Goal: Transaction & Acquisition: Purchase product/service

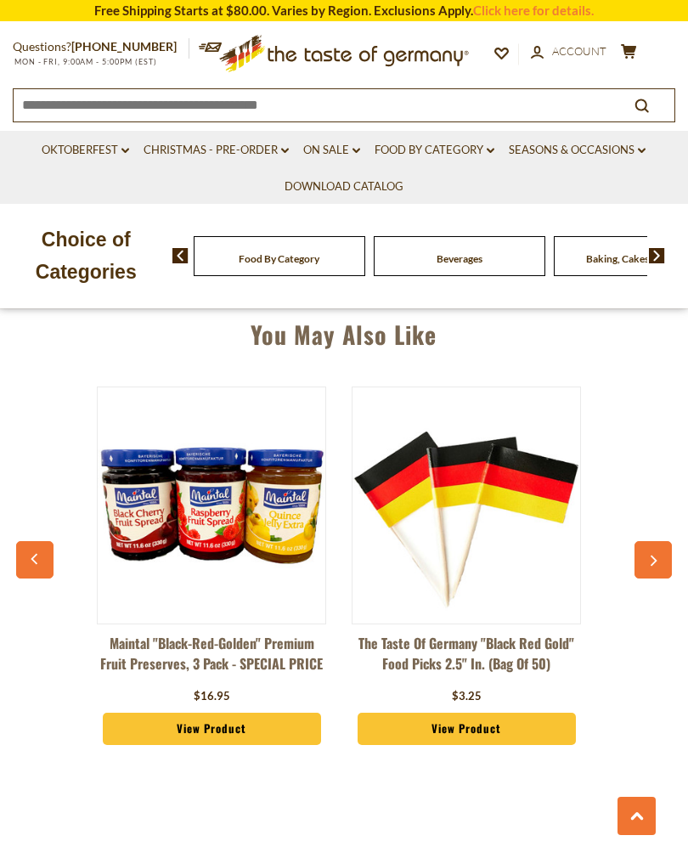
click at [654, 555] on icon "button" at bounding box center [654, 560] width 7 height 11
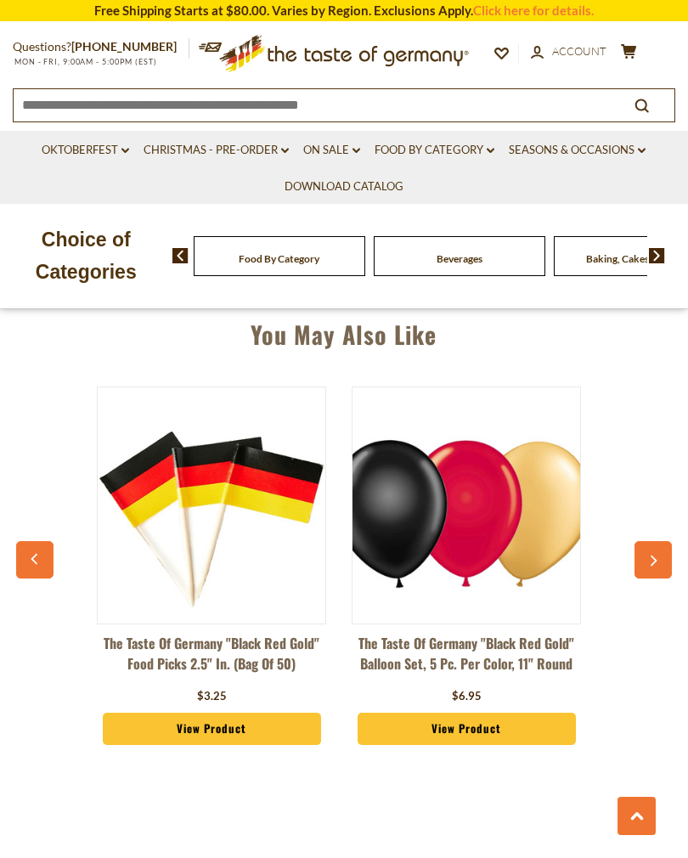
click at [656, 555] on icon "button" at bounding box center [652, 561] width 11 height 12
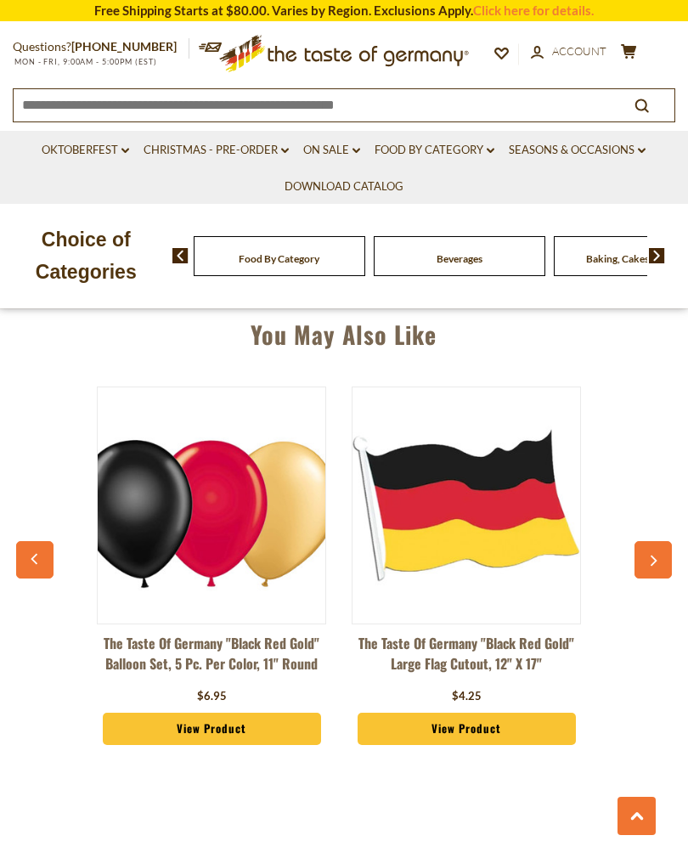
click at [655, 544] on button "button" at bounding box center [652, 559] width 37 height 37
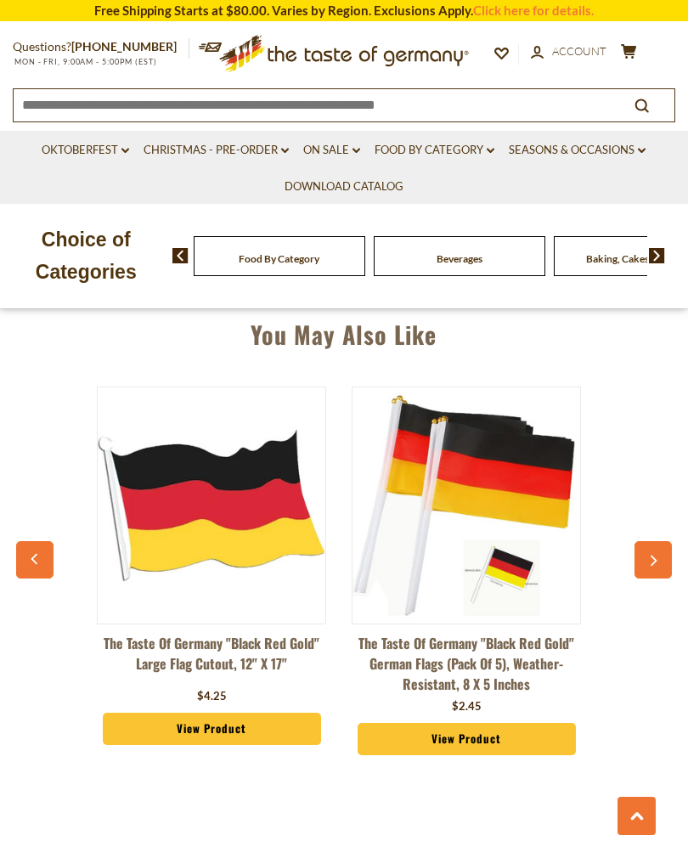
click at [654, 543] on button "button" at bounding box center [652, 559] width 37 height 37
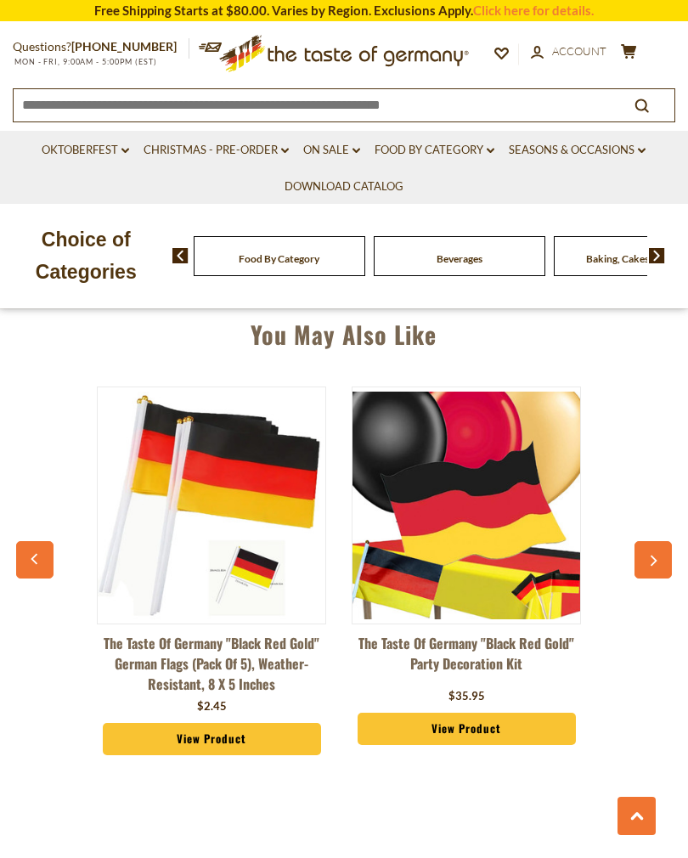
click at [657, 555] on icon "button" at bounding box center [652, 561] width 11 height 12
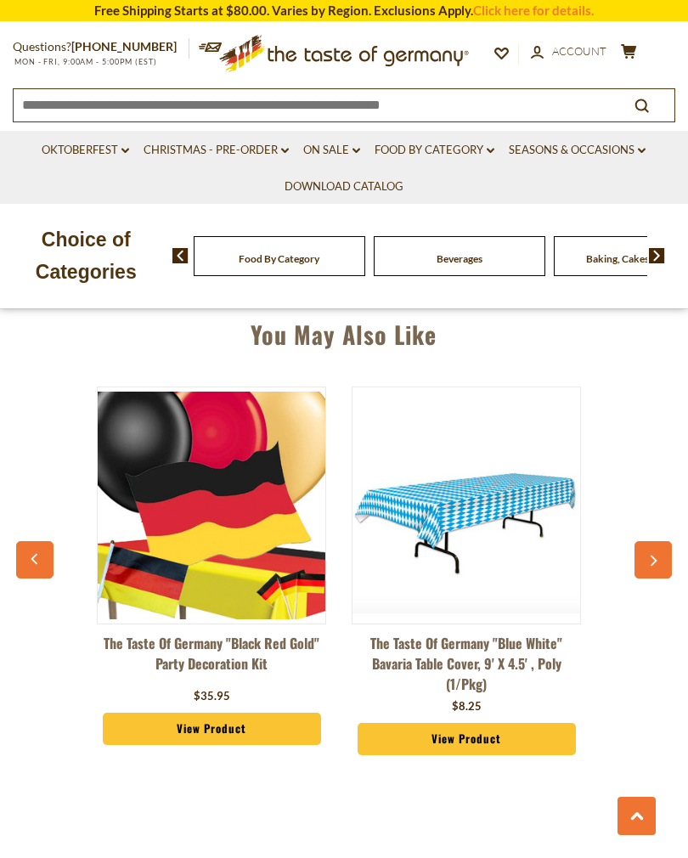
click at [653, 545] on button "button" at bounding box center [652, 559] width 37 height 37
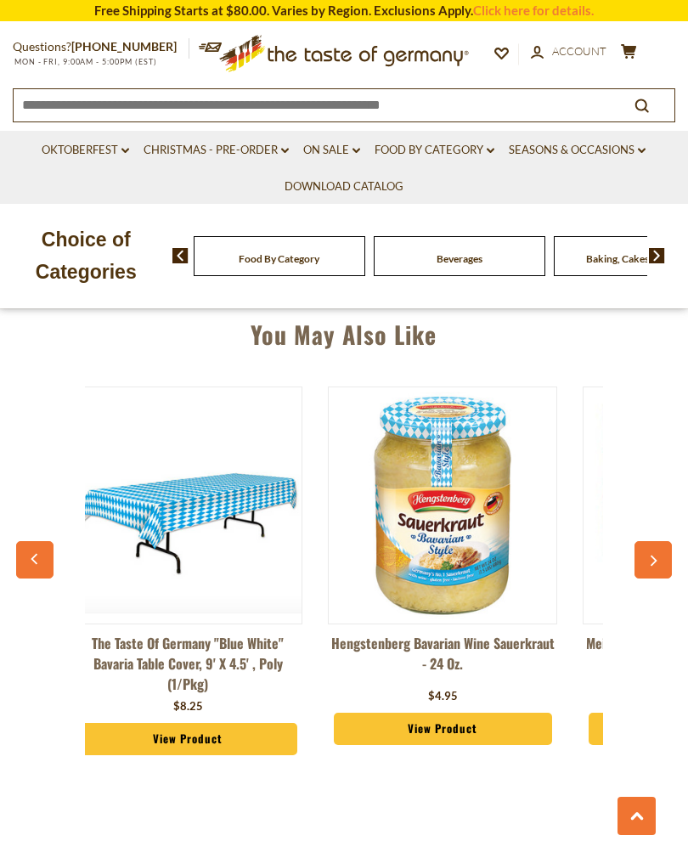
click at [651, 543] on button "button" at bounding box center [652, 559] width 37 height 37
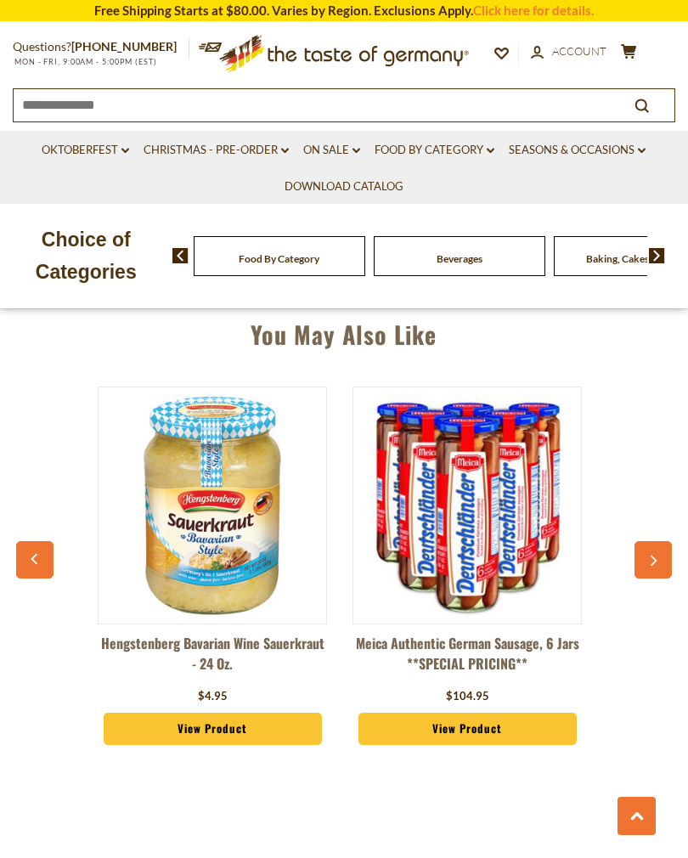
click at [650, 541] on button "button" at bounding box center [652, 559] width 37 height 37
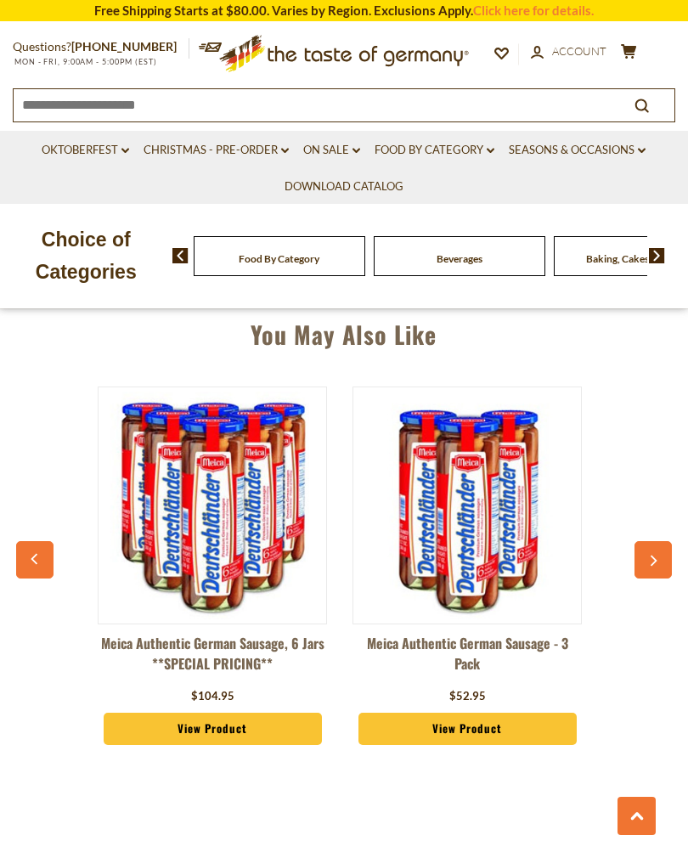
click at [647, 541] on button "button" at bounding box center [652, 559] width 37 height 37
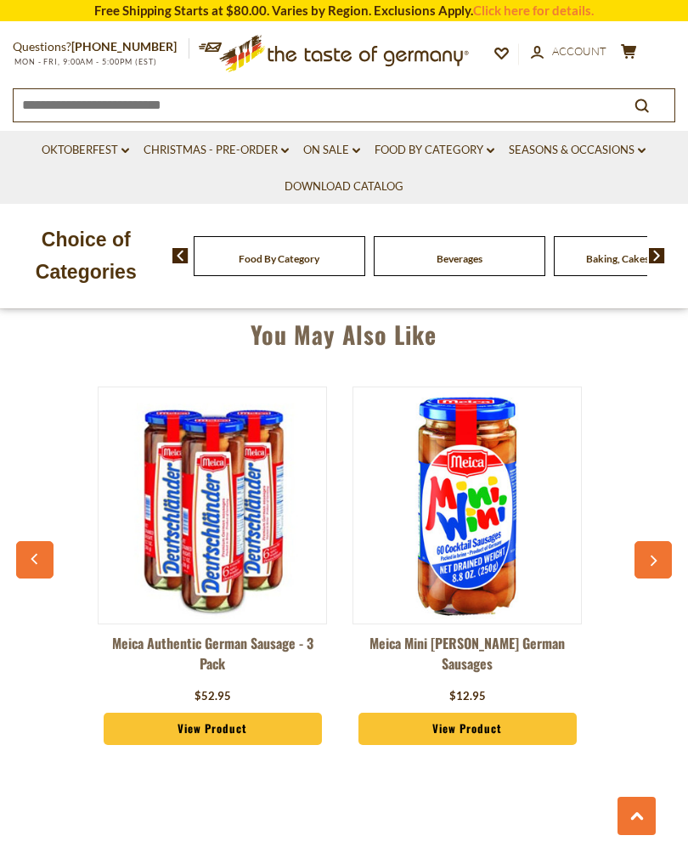
click at [651, 541] on button "button" at bounding box center [652, 559] width 37 height 37
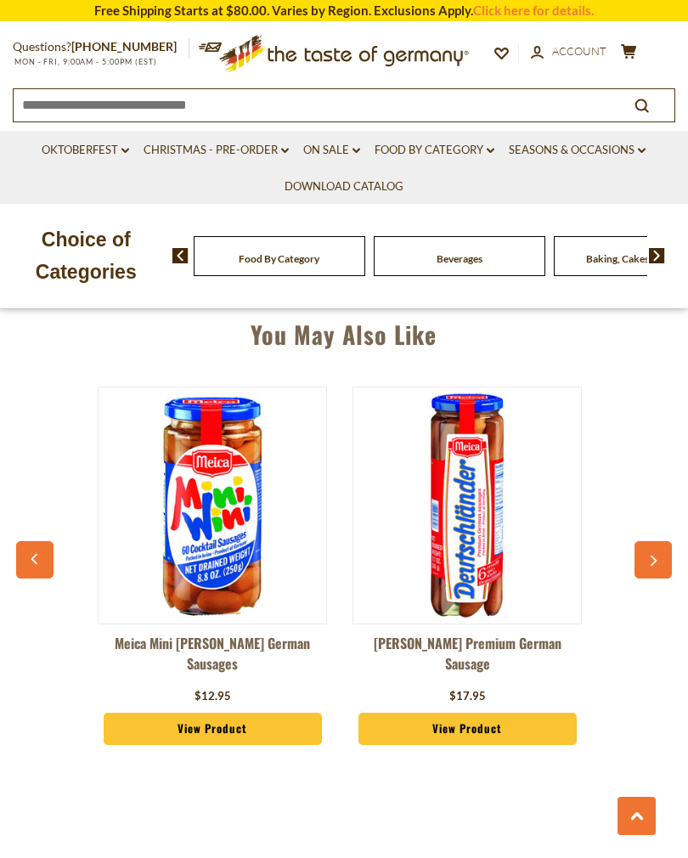
click at [651, 541] on button "button" at bounding box center [652, 559] width 37 height 37
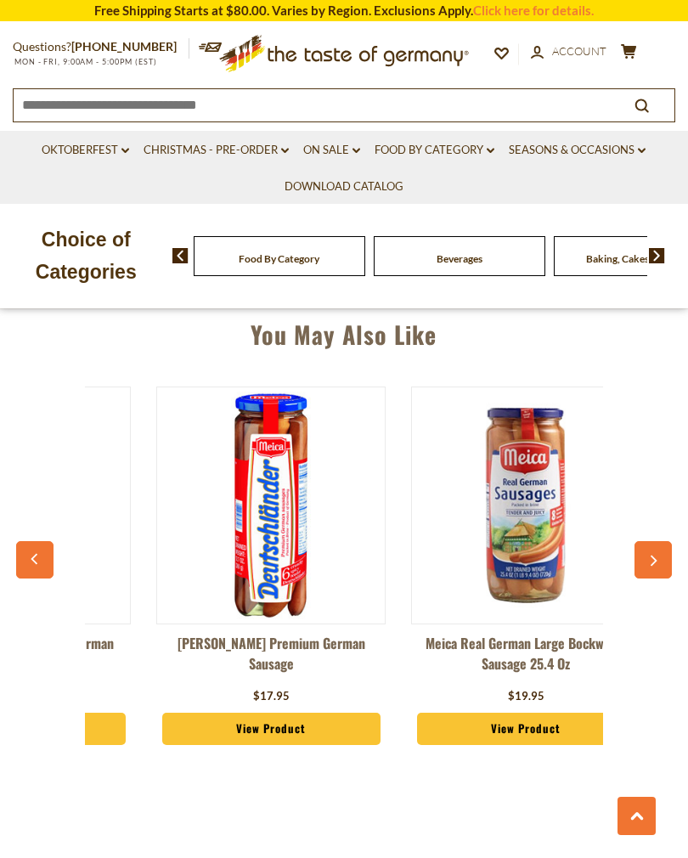
scroll to position [0, 2803]
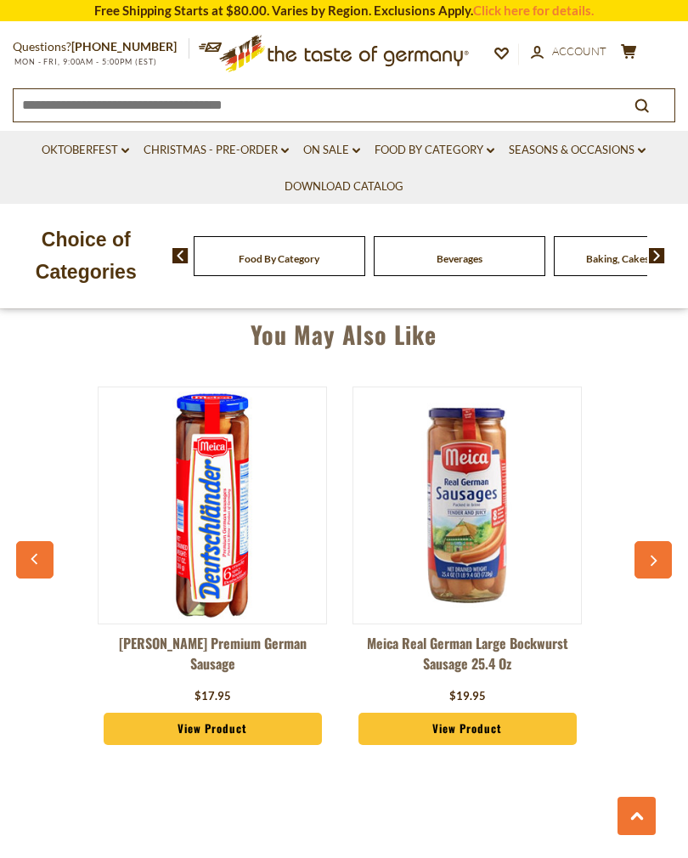
click at [650, 533] on div "Maintal "Black-Red-Golden" Premium Fruit Preserves, 3 pack - SPECIAL PRICE $16.…" at bounding box center [343, 575] width 646 height 420
click at [657, 548] on button "button" at bounding box center [652, 559] width 37 height 37
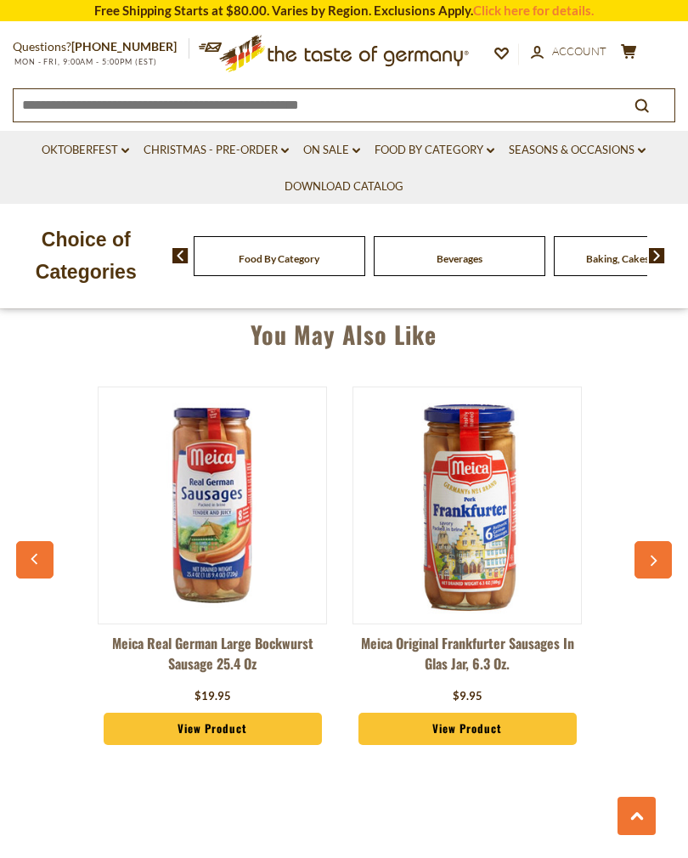
click at [659, 549] on button "button" at bounding box center [652, 559] width 37 height 37
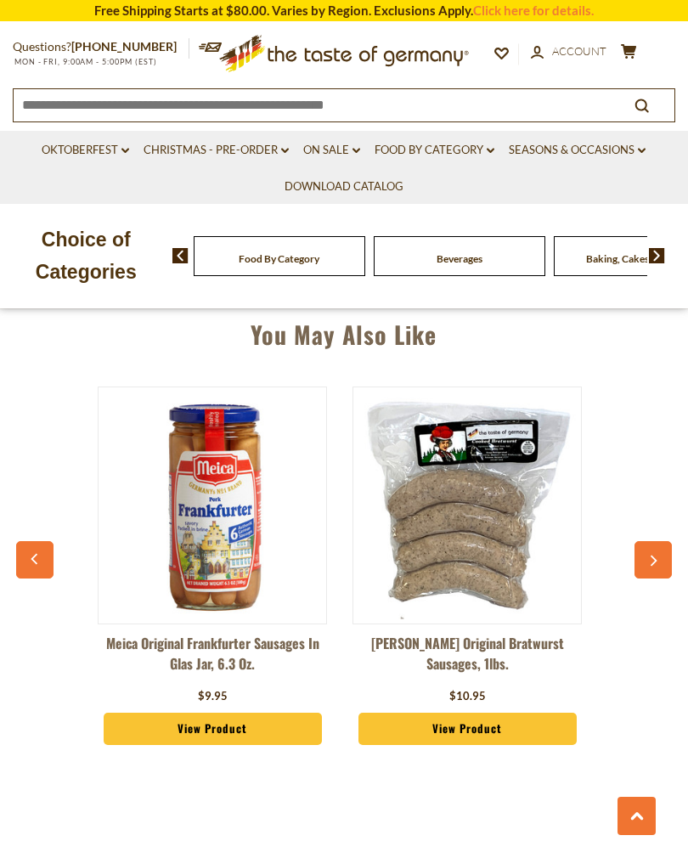
click at [659, 545] on button "button" at bounding box center [652, 559] width 37 height 37
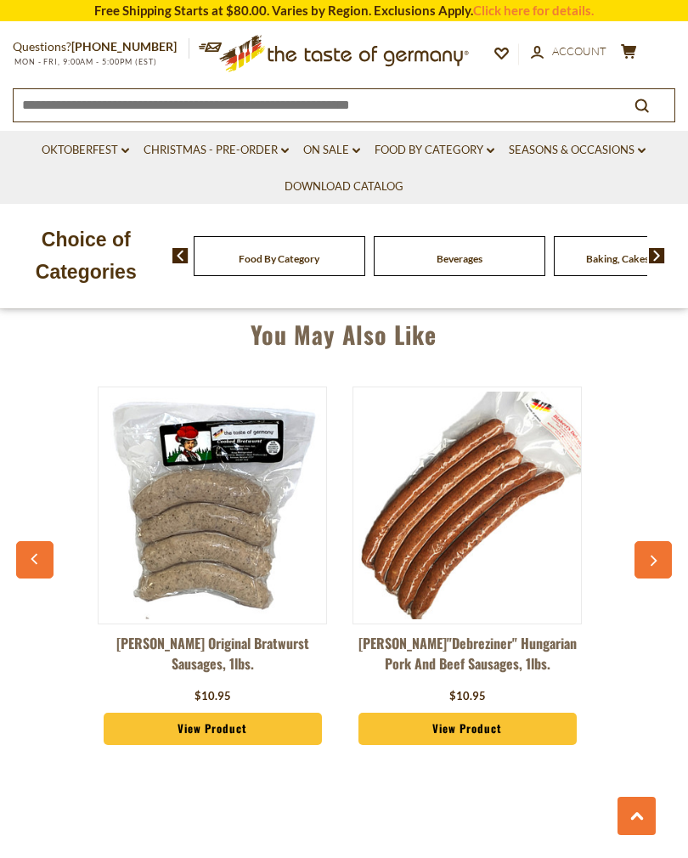
click at [660, 543] on button "button" at bounding box center [652, 559] width 37 height 37
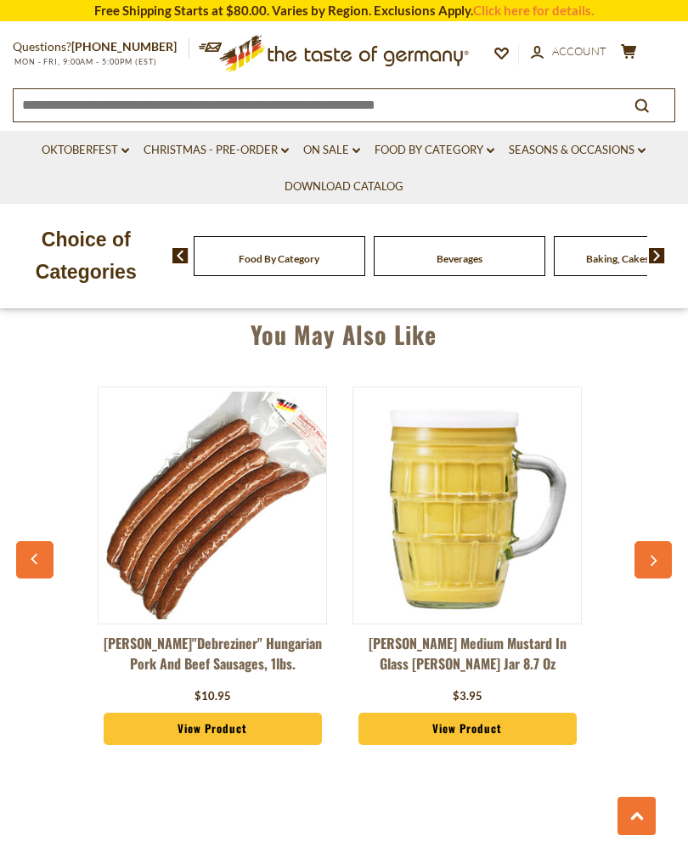
click at [659, 543] on button "button" at bounding box center [652, 559] width 37 height 37
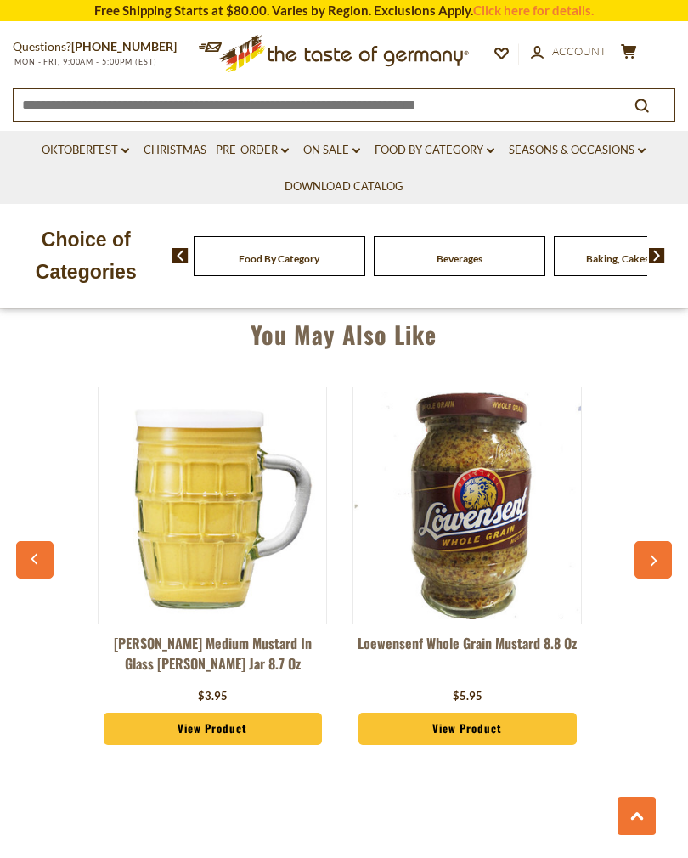
click at [658, 543] on button "button" at bounding box center [652, 559] width 37 height 37
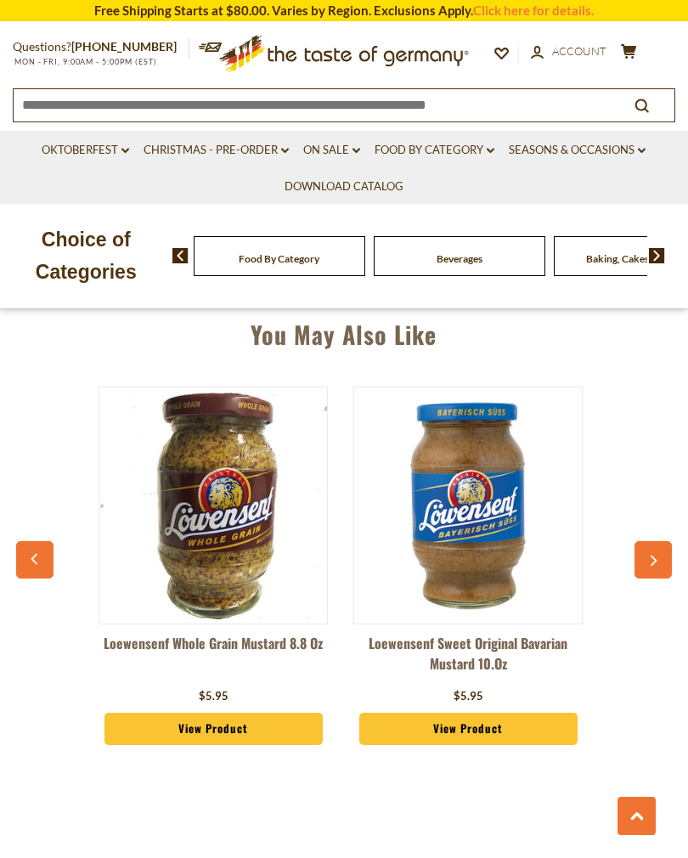
scroll to position [0, 4331]
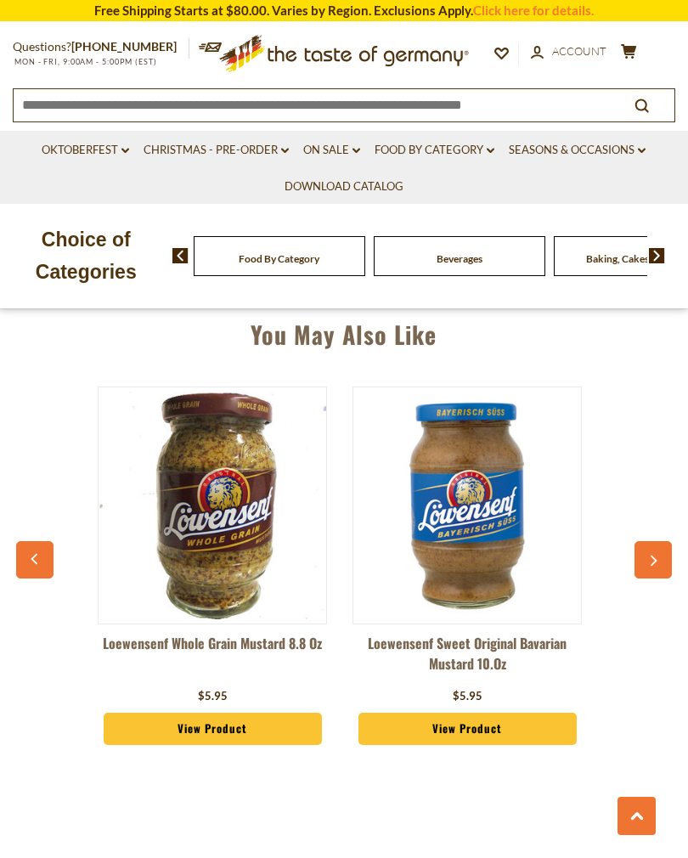
click at [660, 546] on button "button" at bounding box center [652, 559] width 37 height 37
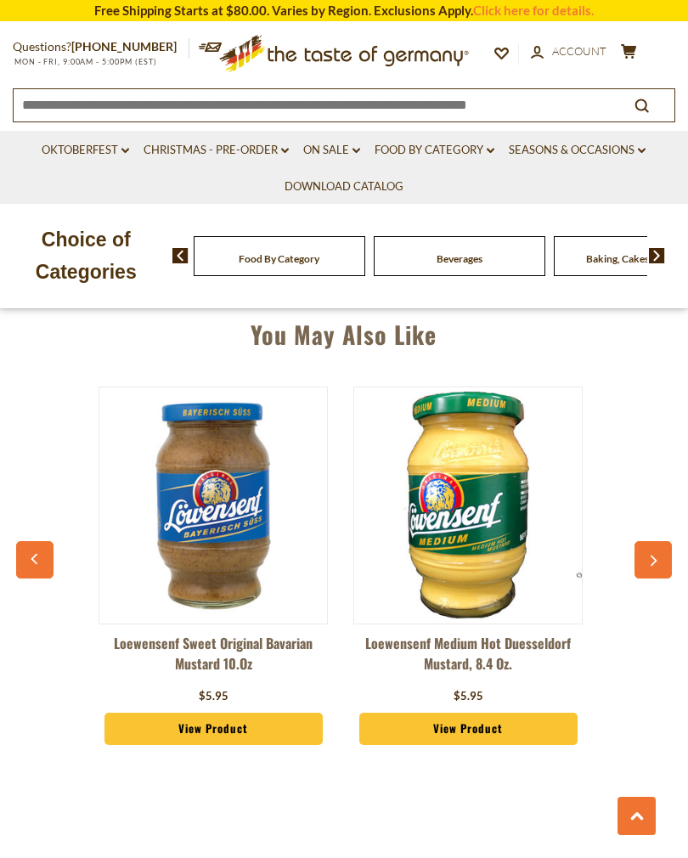
scroll to position [0, 4586]
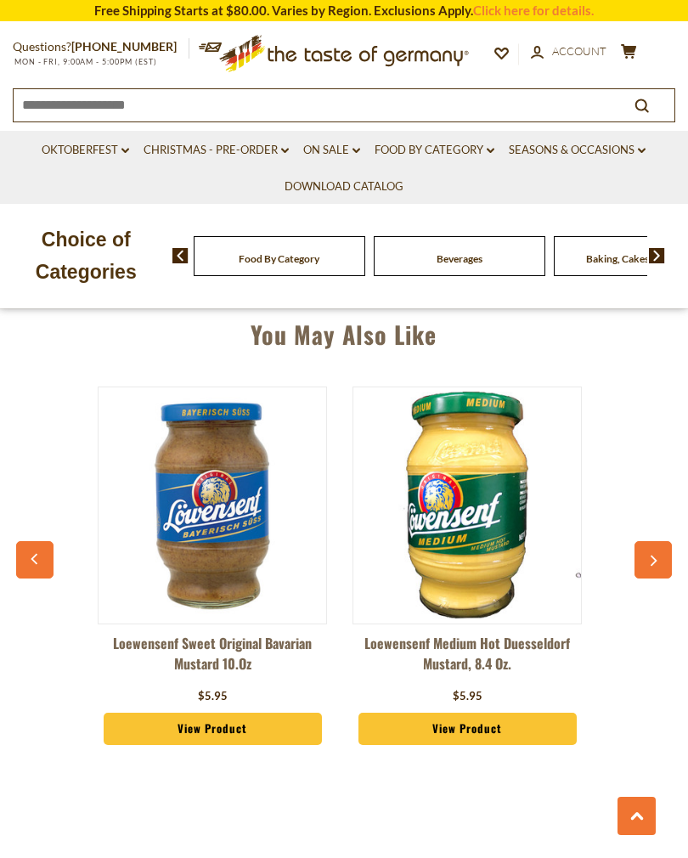
click at [654, 555] on icon "button" at bounding box center [652, 561] width 11 height 12
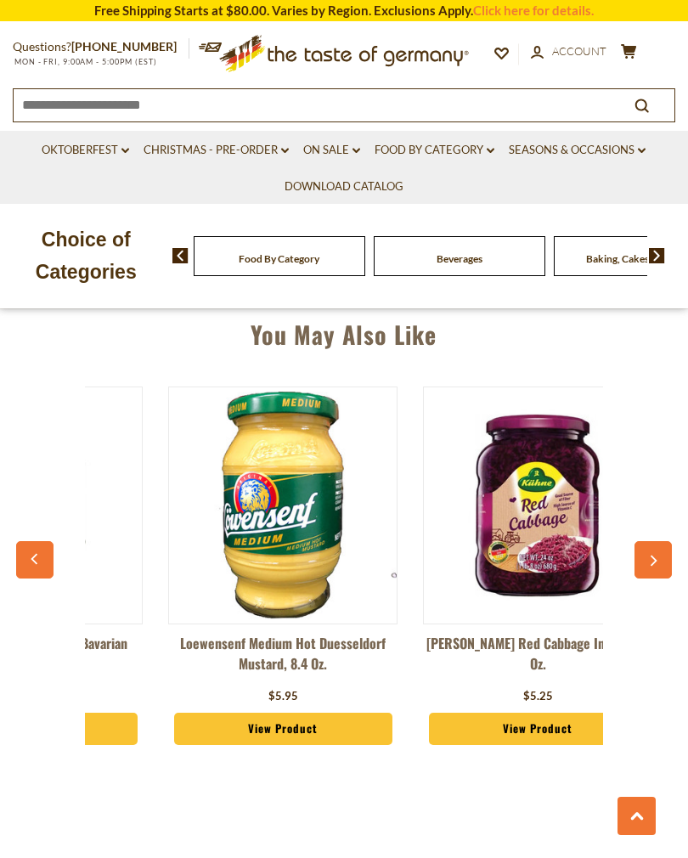
scroll to position [0, 4841]
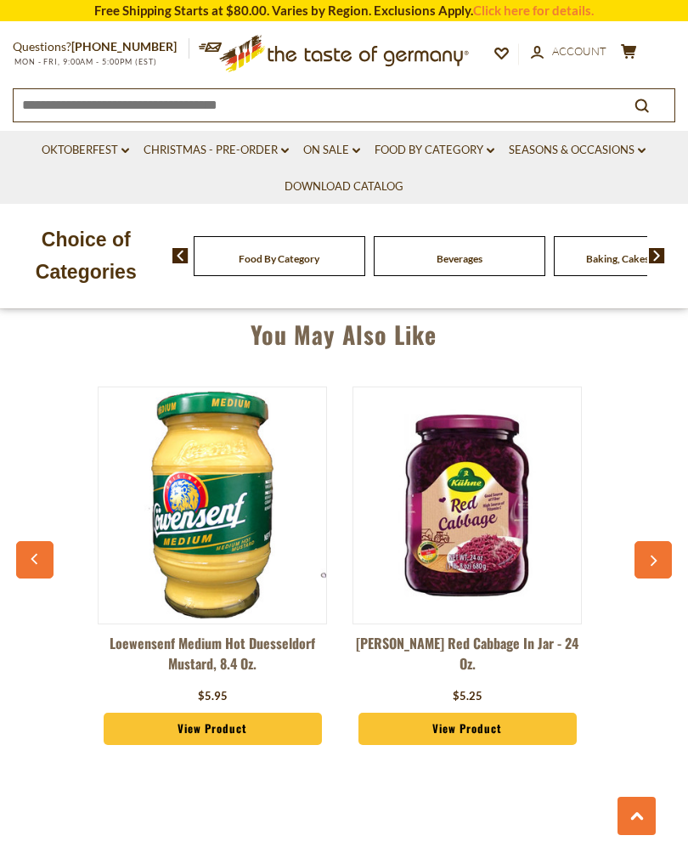
click at [653, 555] on icon "button" at bounding box center [654, 560] width 7 height 11
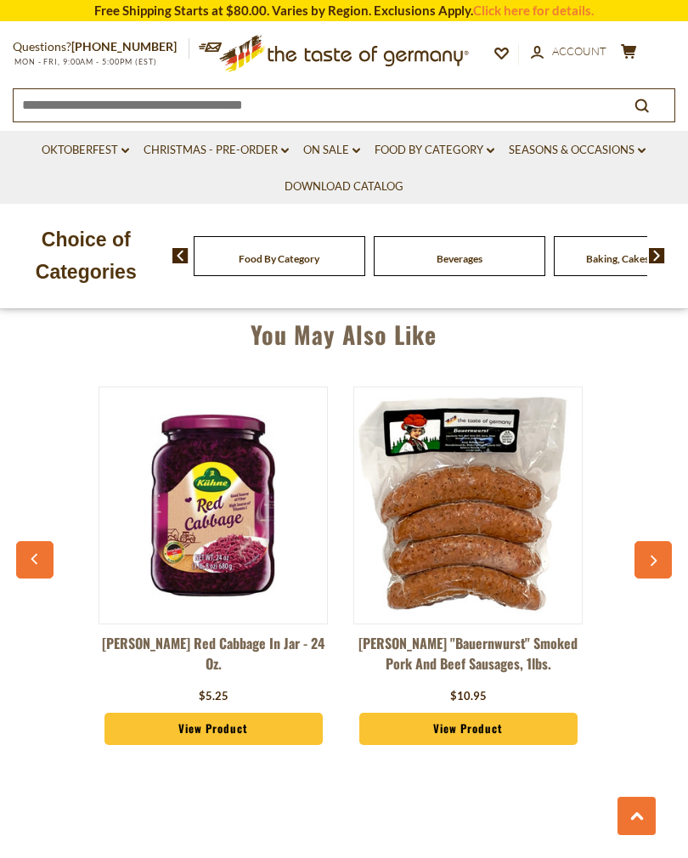
scroll to position [0, 5096]
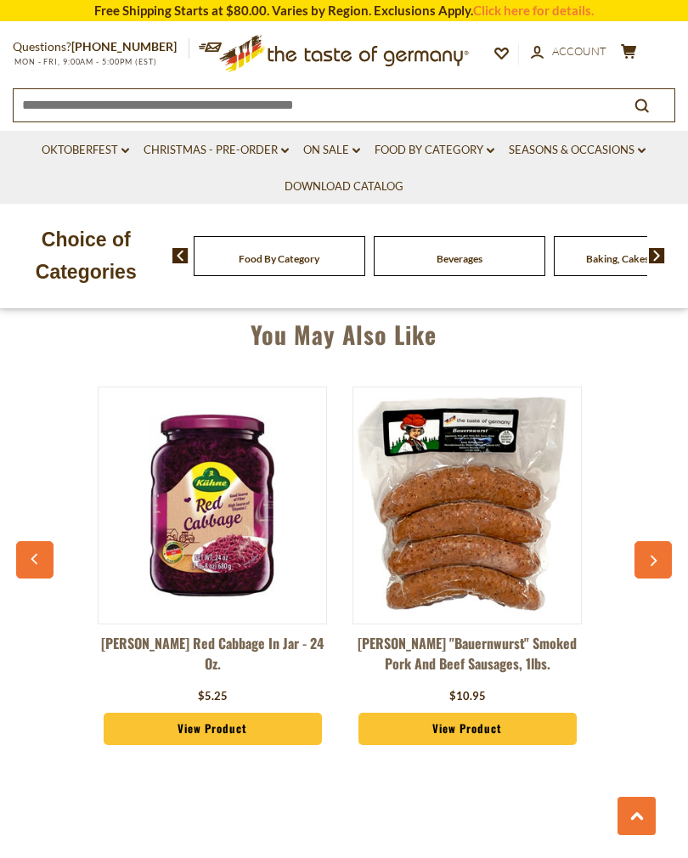
click at [38, 555] on icon "button" at bounding box center [35, 559] width 11 height 12
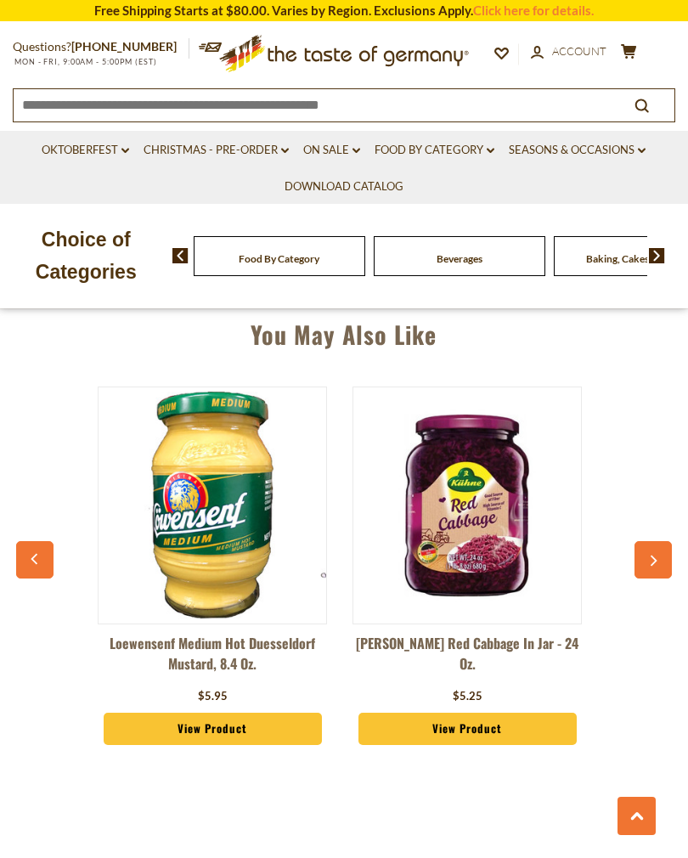
click at [25, 541] on button "button" at bounding box center [34, 559] width 37 height 37
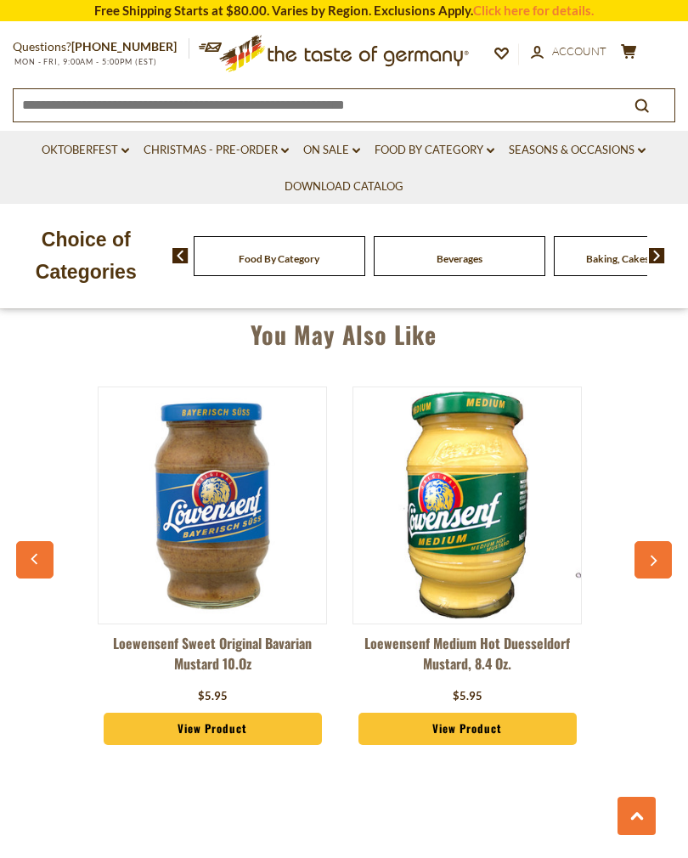
click at [36, 541] on button "button" at bounding box center [34, 559] width 37 height 37
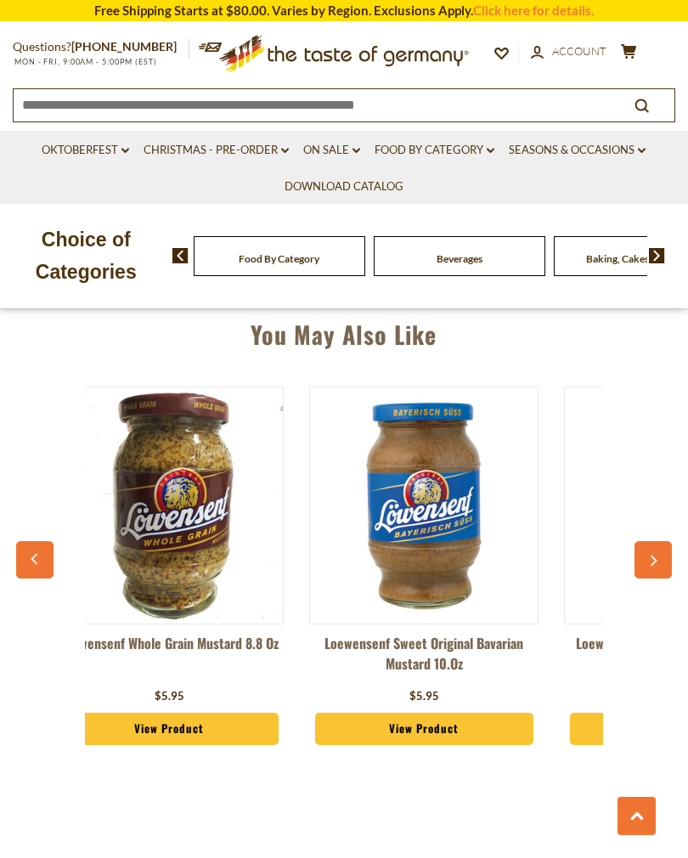
scroll to position [0, 4331]
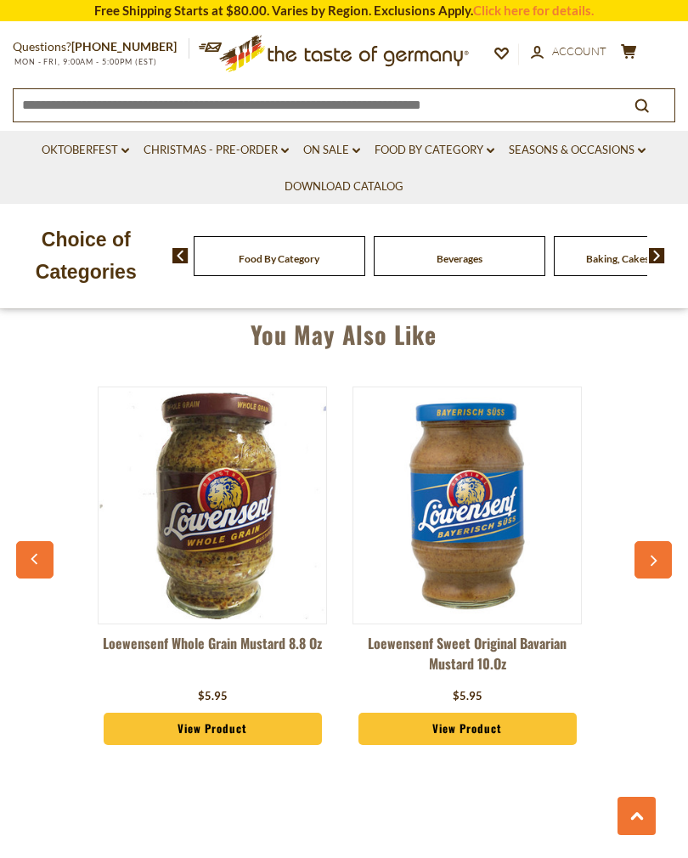
click at [31, 532] on div "Maintal "Black-Red-Golden" Premium Fruit Preserves, 3 pack - SPECIAL PRICE $16.…" at bounding box center [343, 575] width 646 height 420
click at [645, 557] on button "button" at bounding box center [652, 559] width 37 height 37
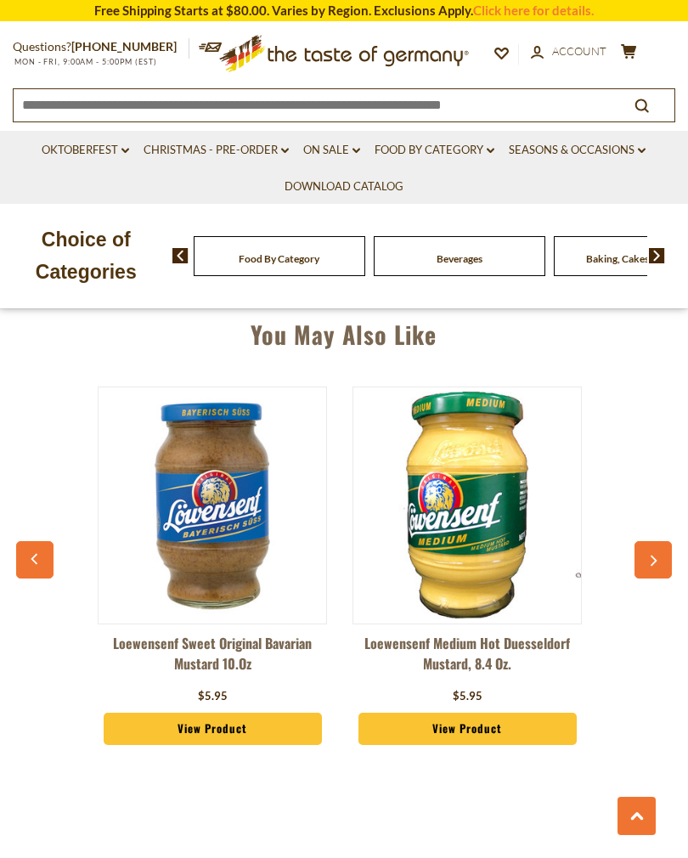
click at [655, 549] on button "button" at bounding box center [652, 559] width 37 height 37
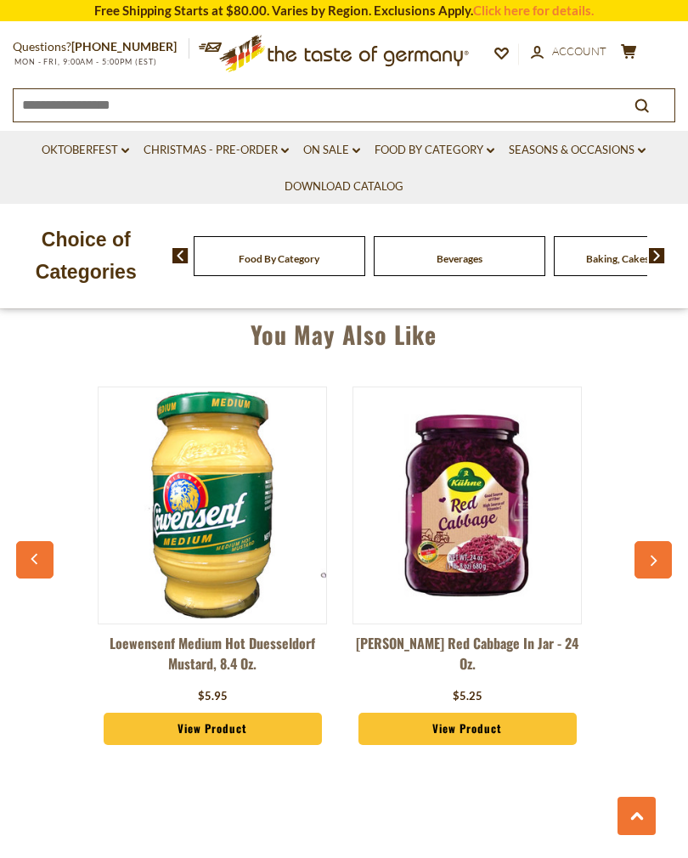
click at [654, 544] on button "button" at bounding box center [652, 559] width 37 height 37
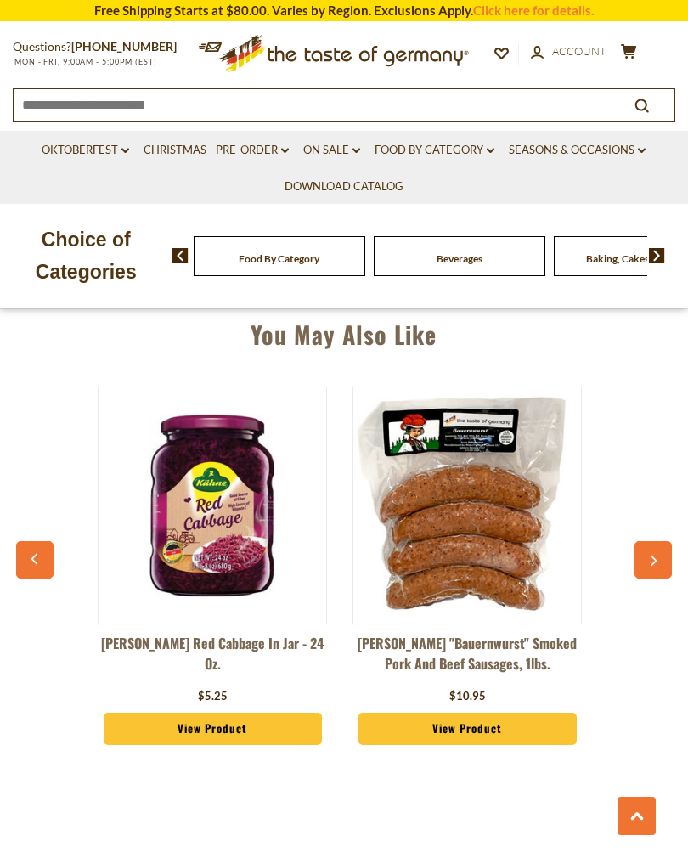
click at [664, 544] on button "button" at bounding box center [652, 559] width 37 height 37
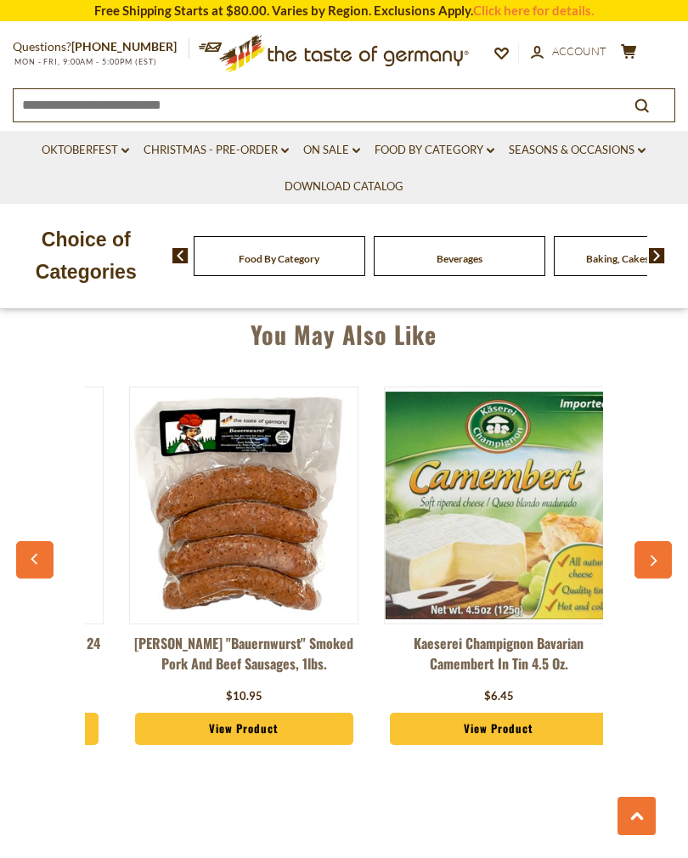
scroll to position [0, 5351]
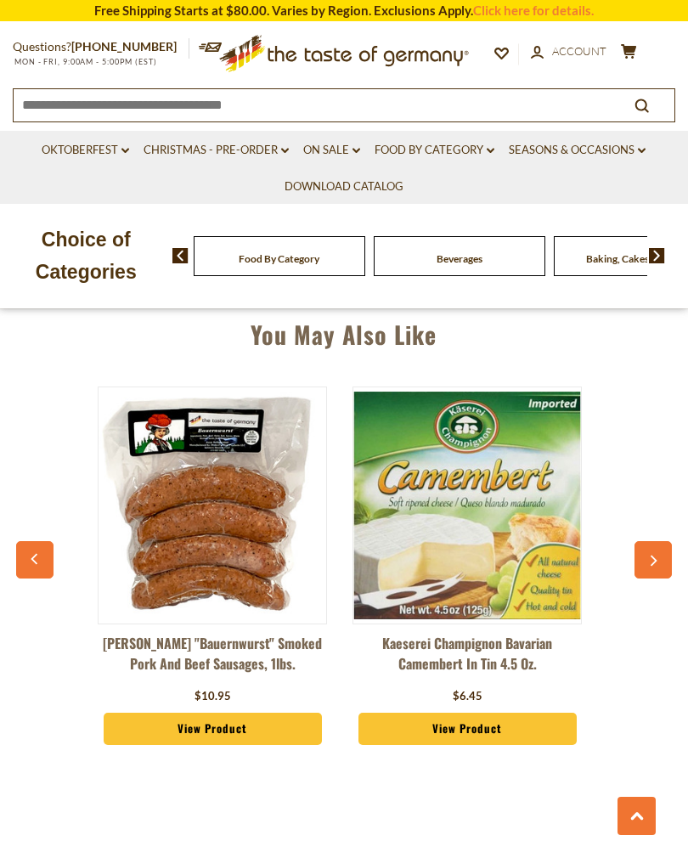
click at [669, 550] on button "button" at bounding box center [652, 559] width 37 height 37
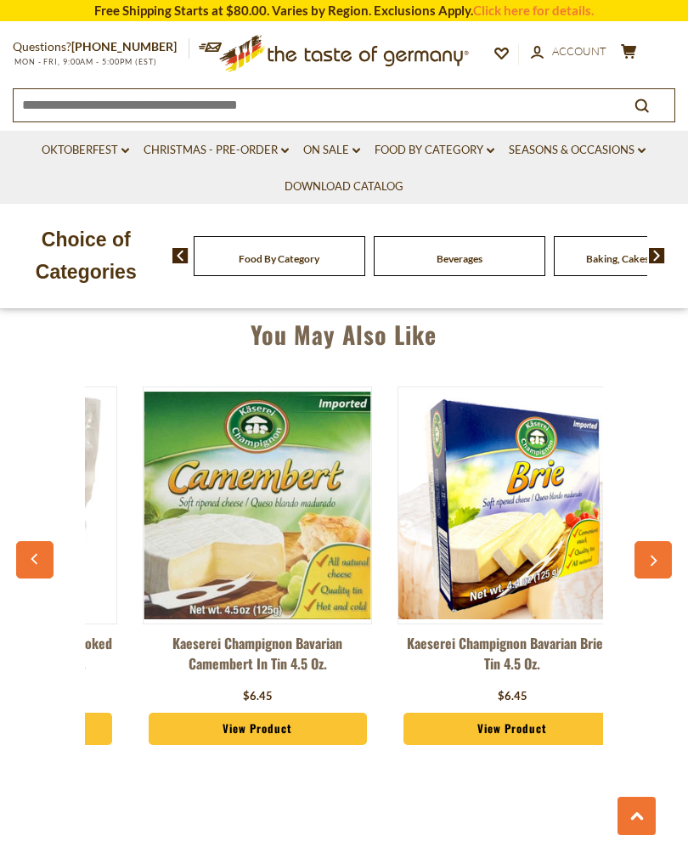
scroll to position [0, 5598]
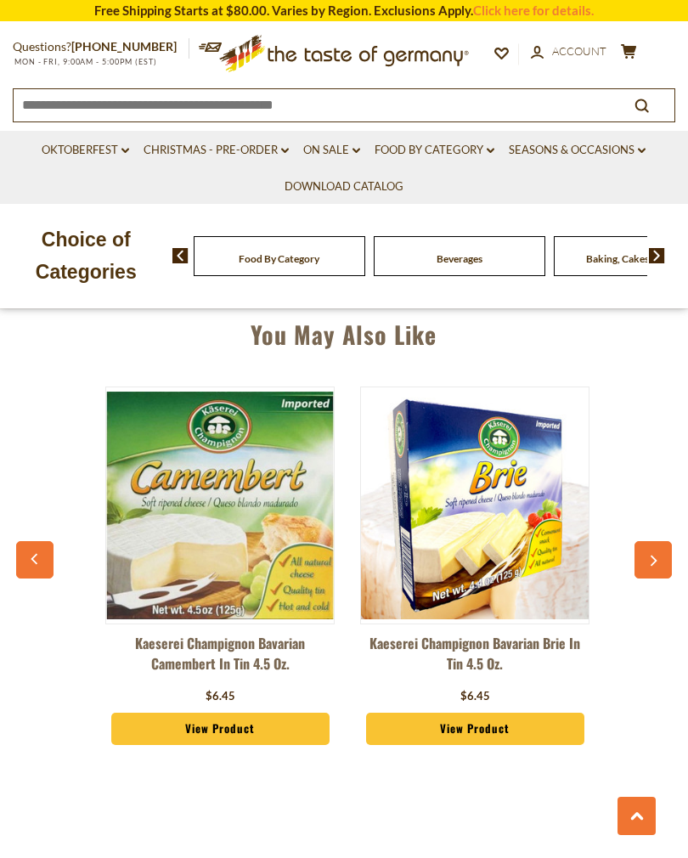
click at [664, 548] on button "button" at bounding box center [652, 559] width 37 height 37
click at [656, 543] on button "button" at bounding box center [652, 559] width 37 height 37
click at [660, 547] on button "button" at bounding box center [652, 559] width 37 height 37
click at [658, 555] on icon "button" at bounding box center [652, 561] width 11 height 12
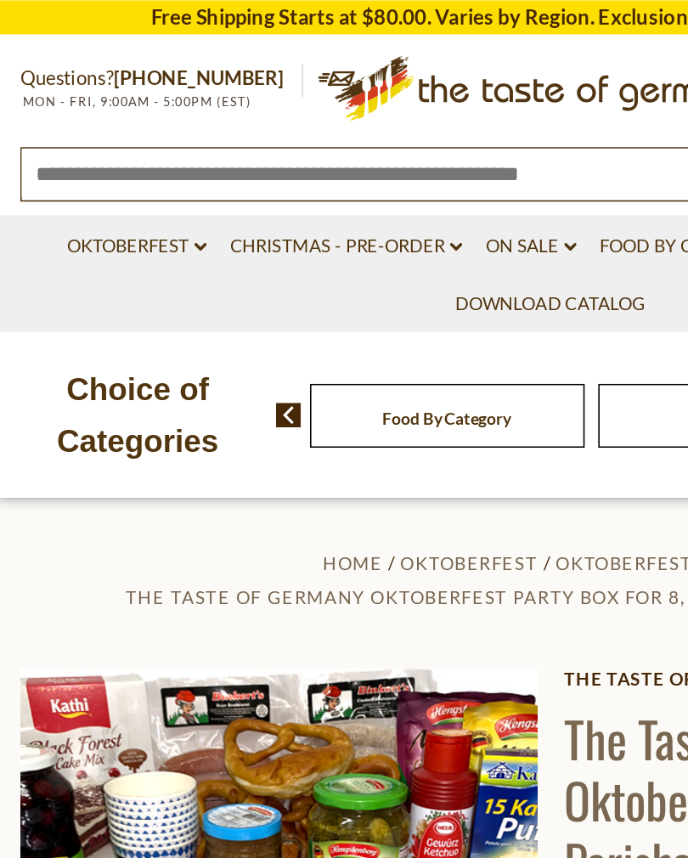
scroll to position [0, 0]
